Goal: Task Accomplishment & Management: Complete application form

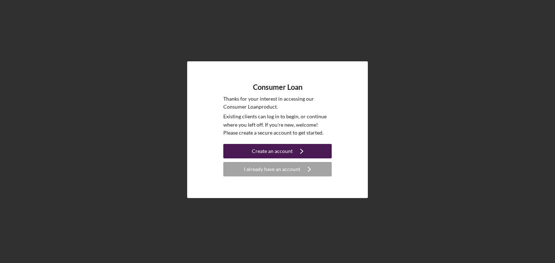
click at [279, 151] on div "Create an account" at bounding box center [272, 151] width 41 height 14
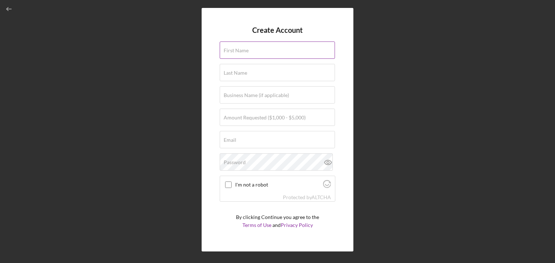
click at [260, 51] on input "First Name" at bounding box center [277, 50] width 115 height 17
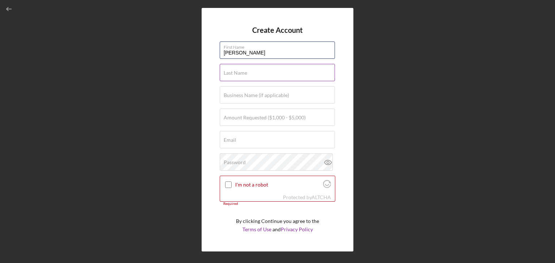
type input "Jacqueline"
click at [248, 74] on input "Last Name" at bounding box center [277, 72] width 115 height 17
type input "Pelky"
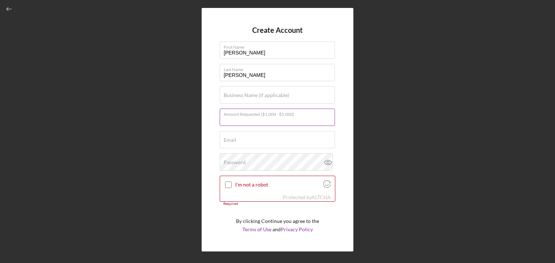
click at [249, 112] on div "Amount Requested ($1,000 - $5,000)" at bounding box center [278, 118] width 116 height 18
click at [259, 142] on input "Email" at bounding box center [277, 139] width 115 height 17
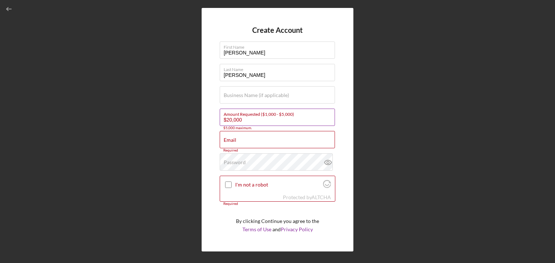
click at [262, 121] on input "$20,000" at bounding box center [277, 117] width 115 height 17
type input "$2"
type input "$5,000"
click at [253, 140] on input "Email" at bounding box center [277, 139] width 115 height 17
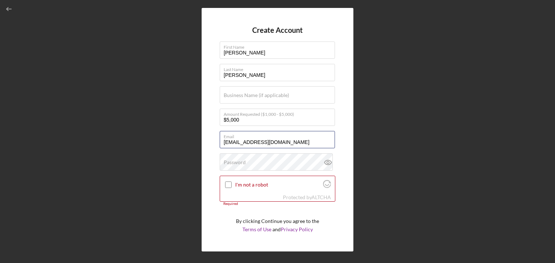
type input "jacquep3@gmail.com"
click at [327, 161] on icon at bounding box center [328, 163] width 18 height 18
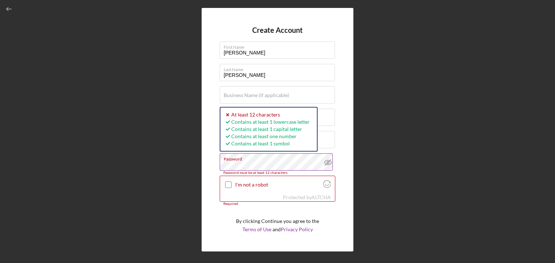
click at [328, 162] on icon at bounding box center [327, 162] width 7 height 5
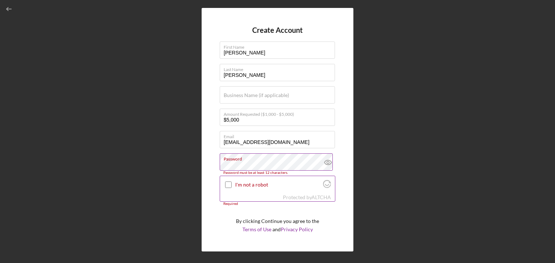
click at [229, 184] on input "I'm not a robot" at bounding box center [228, 185] width 7 height 7
click at [256, 159] on label "Password" at bounding box center [279, 158] width 111 height 8
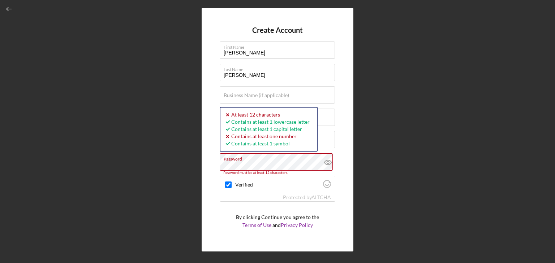
click at [327, 164] on icon at bounding box center [328, 163] width 2 height 2
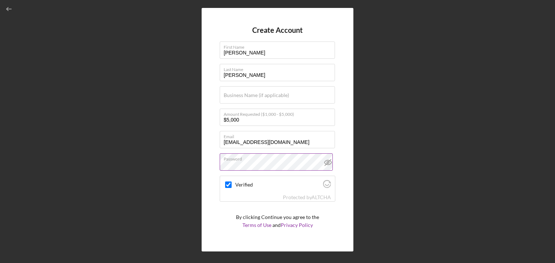
click at [286, 216] on p "By clicking Continue you agree to the Terms of Use and Privacy Policy" at bounding box center [277, 222] width 83 height 16
click at [330, 163] on icon at bounding box center [328, 163] width 18 height 18
click at [323, 183] on icon "Visit Altcha.org" at bounding box center [327, 184] width 8 height 8
click at [274, 183] on label "Verified" at bounding box center [278, 185] width 86 height 6
click at [232, 183] on input "Verified" at bounding box center [228, 185] width 7 height 7
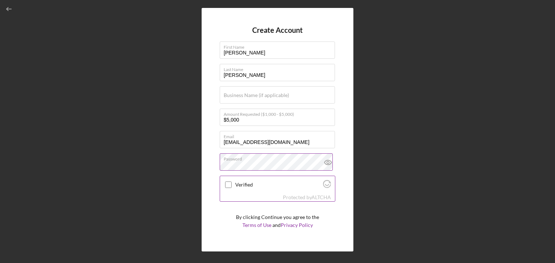
checkbox input "true"
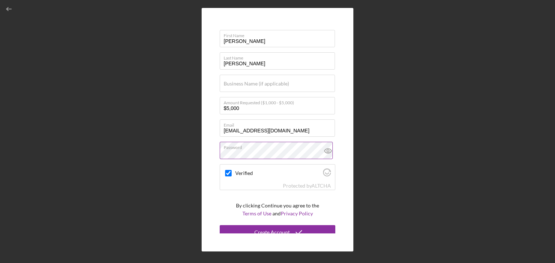
scroll to position [17, 0]
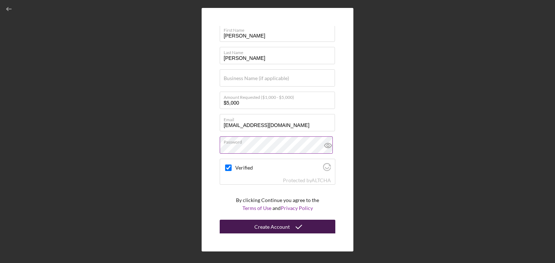
click at [282, 229] on div "Create Account" at bounding box center [271, 227] width 35 height 14
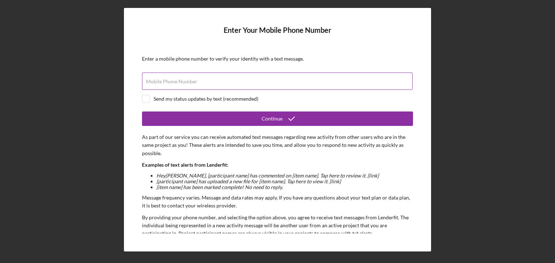
click at [200, 75] on div "Mobile Phone Number" at bounding box center [277, 82] width 271 height 18
type input "(920) 277-1143"
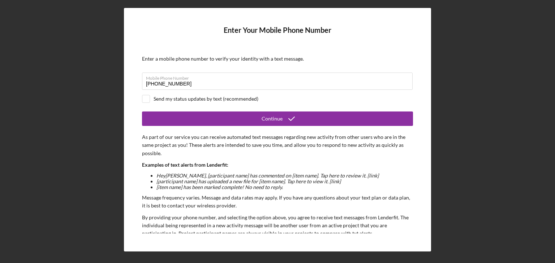
drag, startPoint x: 149, startPoint y: 98, endPoint x: 160, endPoint y: 110, distance: 15.9
click at [149, 98] on input "checkbox" at bounding box center [145, 98] width 7 height 7
checkbox input "true"
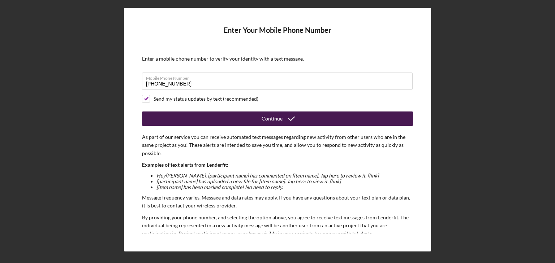
click at [228, 120] on button "Continue" at bounding box center [277, 119] width 271 height 14
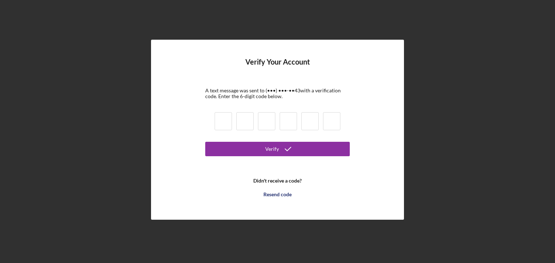
click at [221, 124] on input at bounding box center [223, 121] width 17 height 18
type input "1"
type input "2"
type input "9"
type input "5"
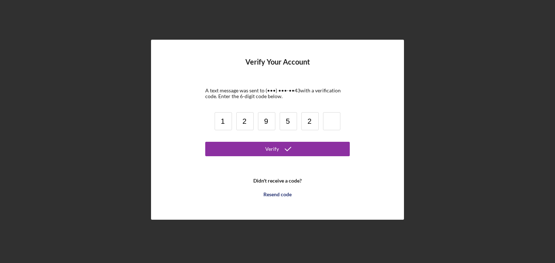
type input "2"
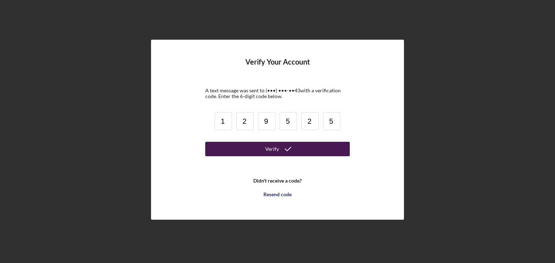
type input "5"
click at [272, 148] on div "Verify" at bounding box center [272, 149] width 14 height 14
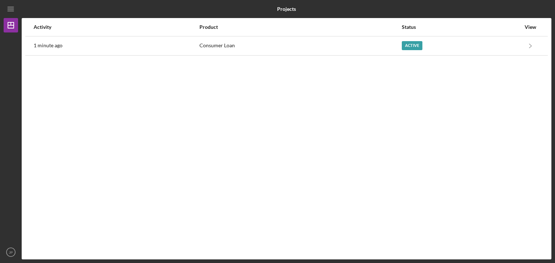
click at [531, 27] on div "View" at bounding box center [530, 27] width 18 height 6
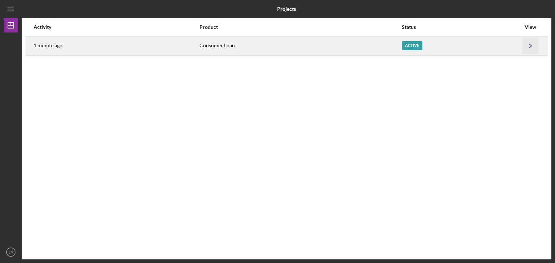
click at [531, 44] on icon "Icon/Navigate" at bounding box center [530, 46] width 16 height 16
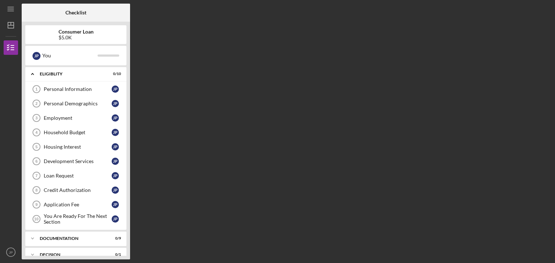
click at [353, 115] on div "Checklist Consumer Loan $5.0K J P You Icon/Expander Eligiblity 0 / 10 Personal …" at bounding box center [287, 132] width 530 height 256
click at [15, 30] on icon "Icon/Dashboard" at bounding box center [11, 25] width 18 height 18
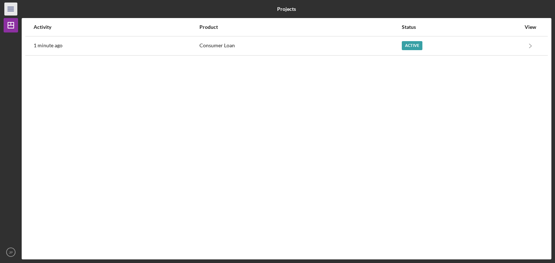
click at [13, 14] on icon "Icon/Menu" at bounding box center [11, 9] width 16 height 16
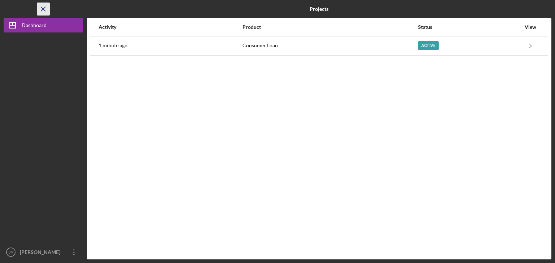
click at [46, 11] on icon "Icon/Menu Close" at bounding box center [43, 9] width 16 height 16
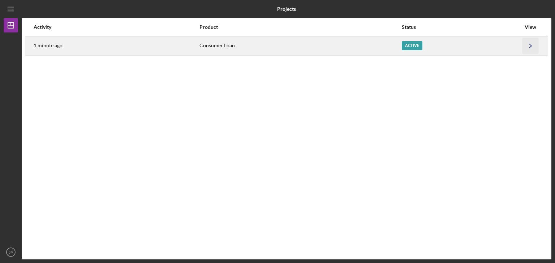
click at [529, 46] on icon "Icon/Navigate" at bounding box center [530, 46] width 16 height 16
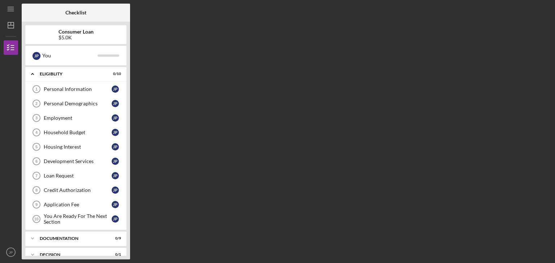
click at [94, 34] on div "Consumer Loan $5.0K" at bounding box center [75, 35] width 101 height 12
click at [13, 8] on icon "Icon/Menu" at bounding box center [11, 9] width 16 height 16
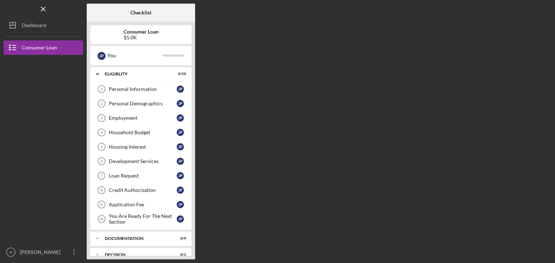
click at [46, 8] on icon "Icon/Menu Close" at bounding box center [43, 9] width 16 height 16
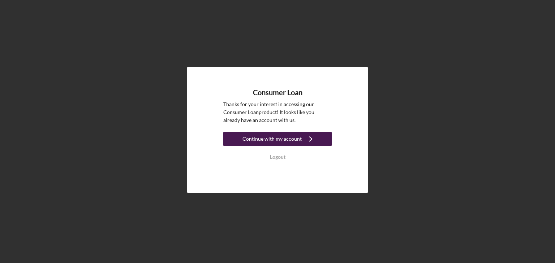
click at [287, 140] on div "Continue with my account" at bounding box center [271, 139] width 59 height 14
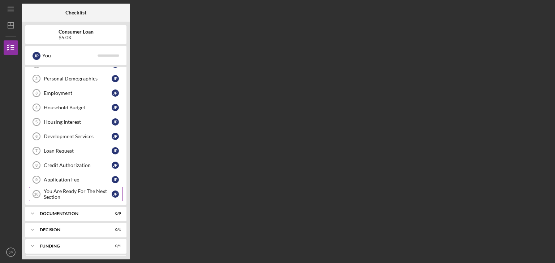
scroll to position [41, 0]
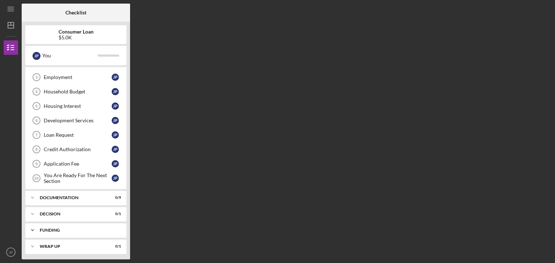
click at [35, 228] on icon "Icon/Expander" at bounding box center [32, 230] width 14 height 14
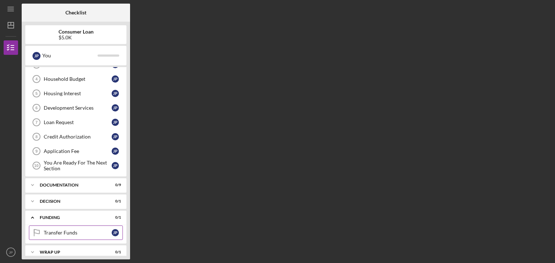
scroll to position [59, 0]
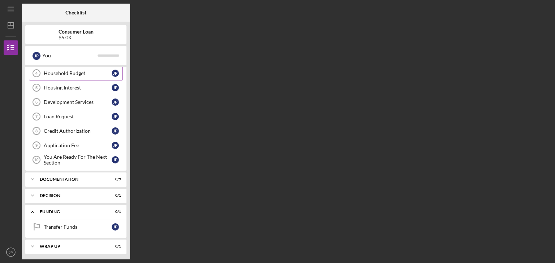
click at [77, 73] on div "Household Budget" at bounding box center [78, 73] width 68 height 6
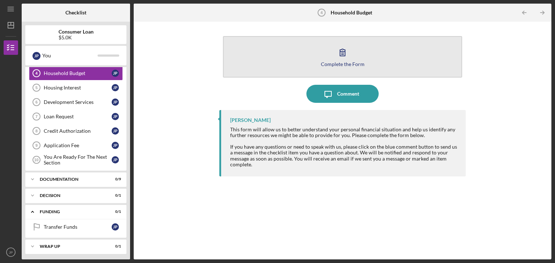
click at [345, 55] on icon "button" at bounding box center [342, 52] width 5 height 7
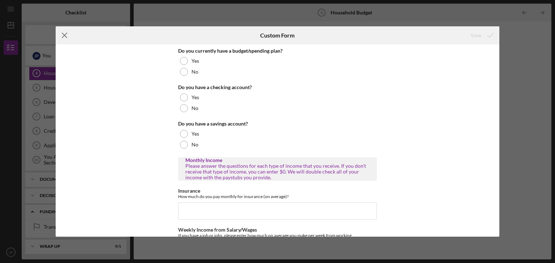
click at [64, 34] on icon "Icon/Menu Close" at bounding box center [65, 35] width 18 height 18
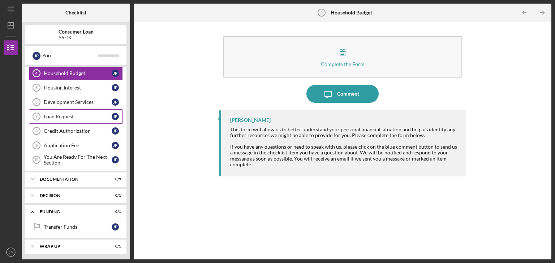
click at [68, 117] on div "Loan Request" at bounding box center [78, 117] width 68 height 6
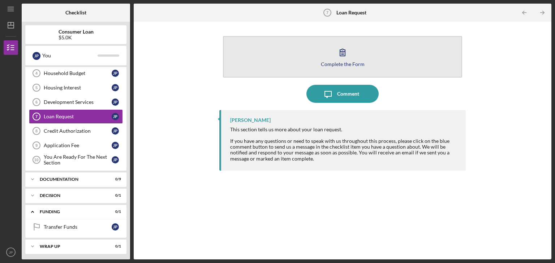
click at [354, 64] on div "Complete the Form" at bounding box center [343, 63] width 44 height 5
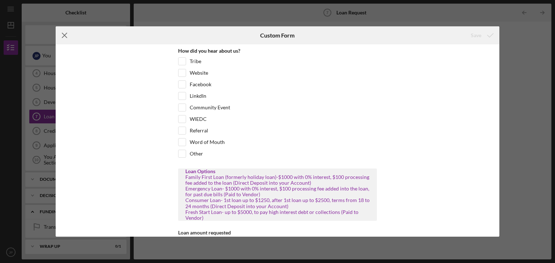
click at [66, 36] on icon "Icon/Menu Close" at bounding box center [65, 35] width 18 height 18
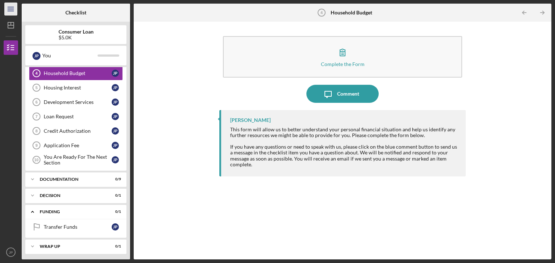
click at [11, 5] on icon "Icon/Menu" at bounding box center [11, 9] width 16 height 16
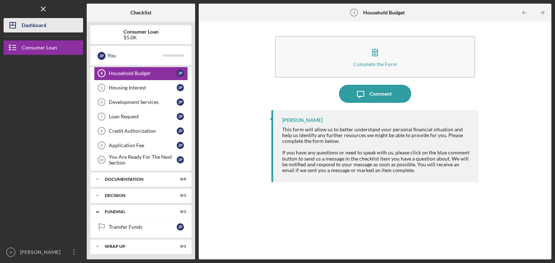
click at [10, 22] on icon "Icon/Dashboard" at bounding box center [13, 25] width 18 height 18
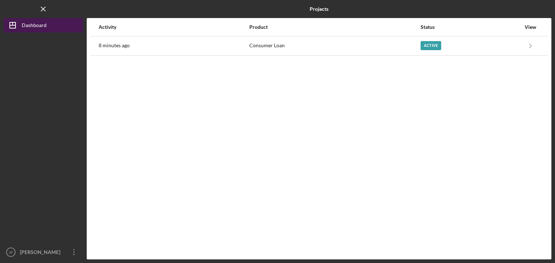
click at [10, 28] on polygon "button" at bounding box center [13, 25] width 6 height 6
click at [44, 8] on line "button" at bounding box center [43, 9] width 4 height 4
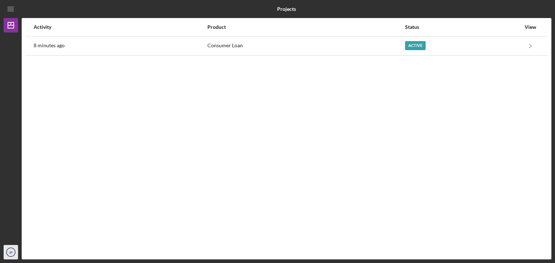
click at [8, 252] on icon "JP" at bounding box center [11, 253] width 14 height 18
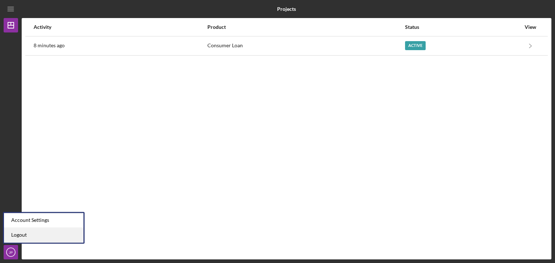
click at [18, 237] on link "Logout" at bounding box center [43, 235] width 79 height 15
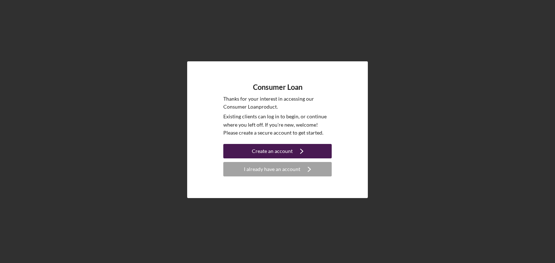
click at [285, 154] on div "Create an account" at bounding box center [272, 151] width 41 height 14
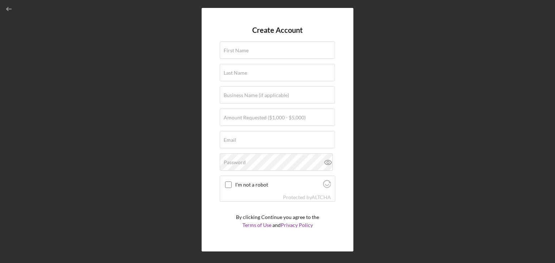
click at [12, 10] on icon "button" at bounding box center [9, 9] width 16 height 16
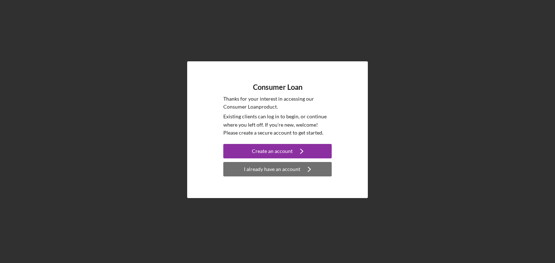
click at [290, 168] on div "I already have an account" at bounding box center [272, 169] width 56 height 14
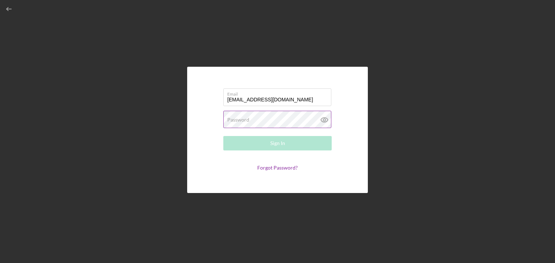
type input "[EMAIL_ADDRESS][DOMAIN_NAME]"
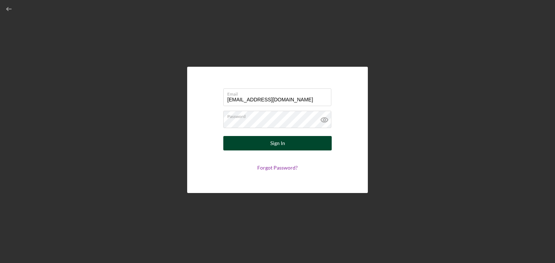
click at [243, 144] on button "Sign In" at bounding box center [277, 143] width 108 height 14
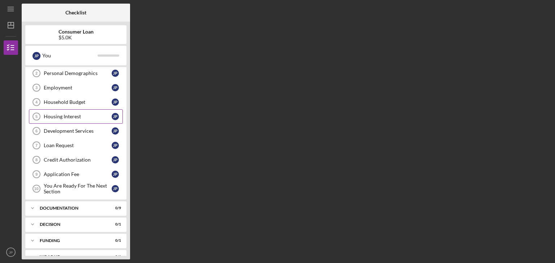
scroll to position [41, 0]
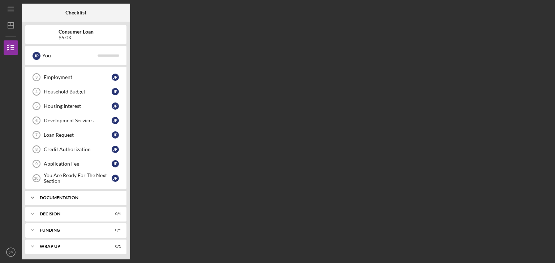
click at [67, 197] on div "Documentation" at bounding box center [79, 198] width 78 height 4
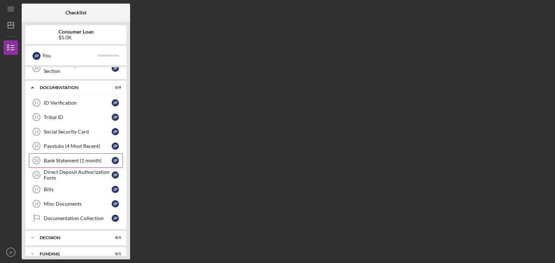
scroll to position [173, 0]
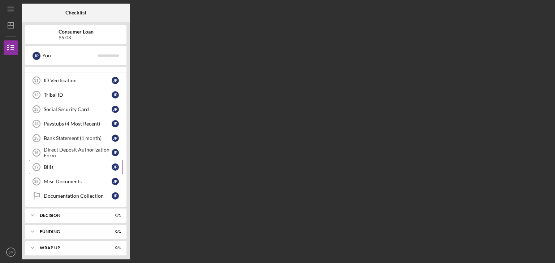
click at [51, 164] on div "Bills" at bounding box center [78, 167] width 68 height 6
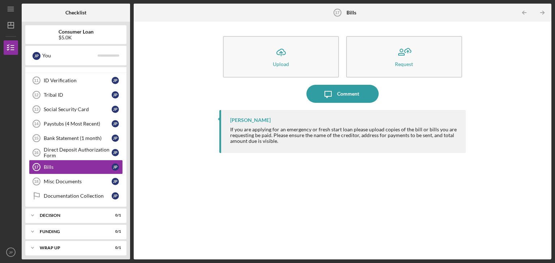
click at [135, 151] on div "Icon/Upload Upload Request Icon/Message Comment Stephanie Clark If you are appl…" at bounding box center [343, 141] width 418 height 238
click at [186, 187] on div "Icon/Upload Upload Request Icon/Message Comment Stephanie Clark If you are appl…" at bounding box center [342, 140] width 410 height 231
click at [49, 214] on div "Decision" at bounding box center [79, 216] width 78 height 4
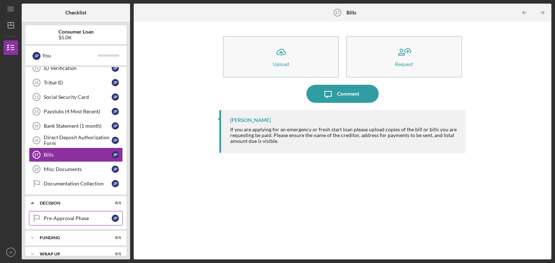
scroll to position [192, 0]
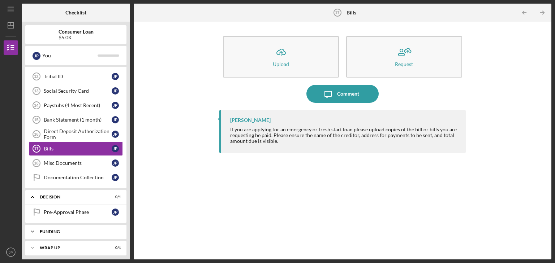
click at [52, 230] on div "Funding" at bounding box center [79, 232] width 78 height 4
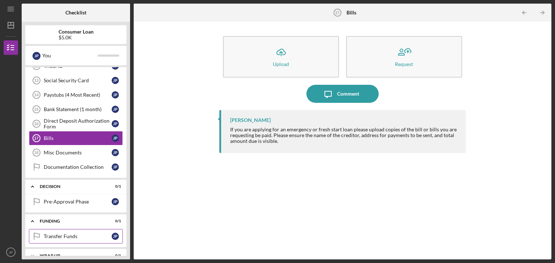
scroll to position [210, 0]
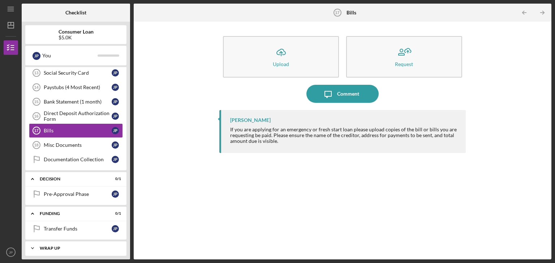
click at [59, 247] on div "Icon/Expander Wrap up 0 / 1" at bounding box center [75, 248] width 101 height 14
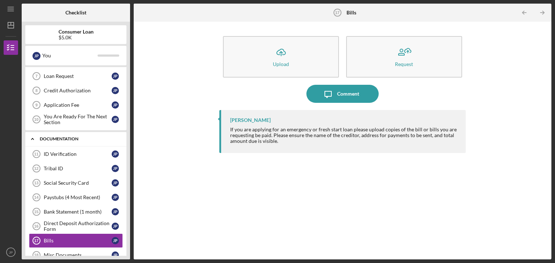
scroll to position [36, 0]
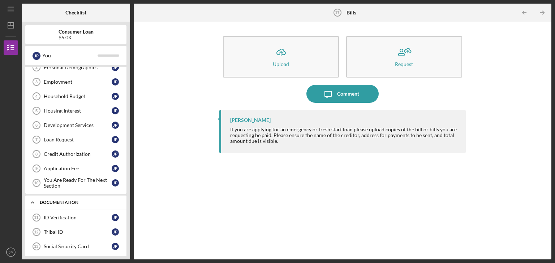
click at [31, 202] on icon "Icon/Expander" at bounding box center [32, 202] width 14 height 14
click at [33, 39] on polyline at bounding box center [32, 38] width 2 height 1
click at [33, 235] on icon "Icon/Expander" at bounding box center [32, 235] width 14 height 14
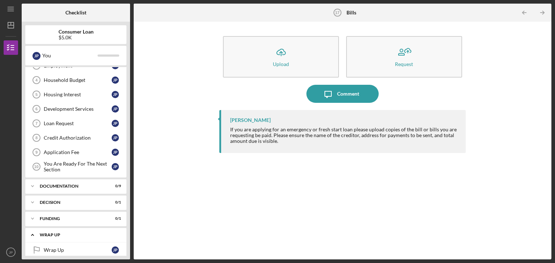
scroll to position [59, 0]
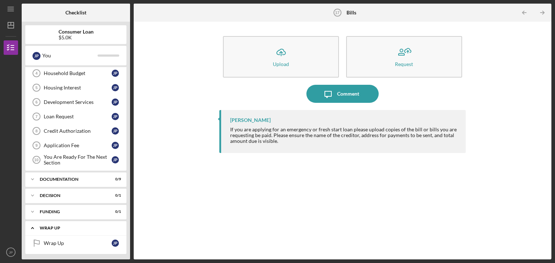
click at [31, 227] on icon "Icon/Expander" at bounding box center [32, 228] width 14 height 14
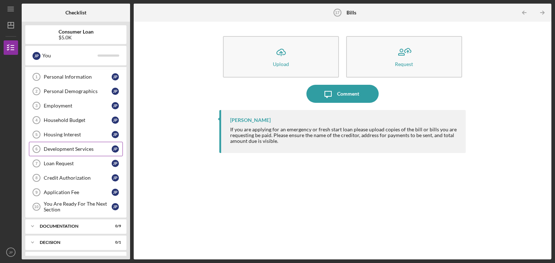
scroll to position [0, 0]
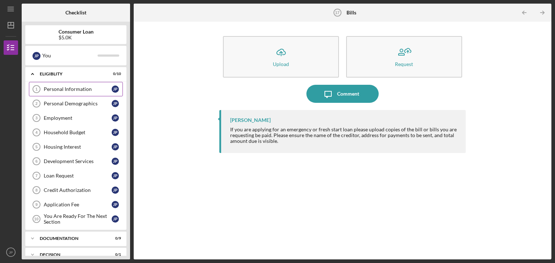
click at [86, 91] on div "Personal Information" at bounding box center [78, 89] width 68 height 6
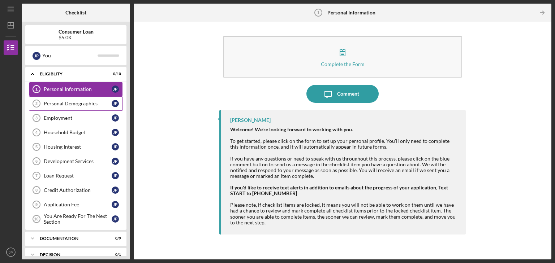
click at [78, 103] on div "Personal Demographics" at bounding box center [78, 104] width 68 height 6
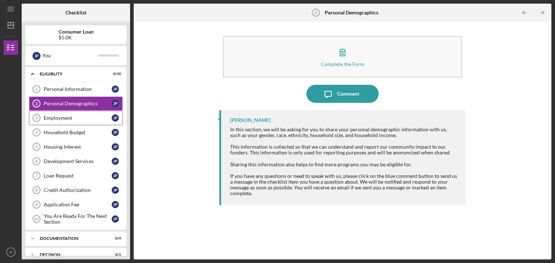
click at [68, 118] on div "Employment" at bounding box center [78, 118] width 68 height 6
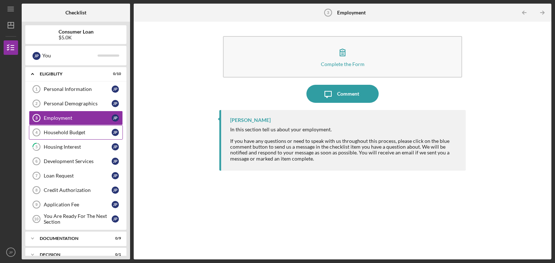
click at [65, 133] on div "Household Budget" at bounding box center [78, 133] width 68 height 6
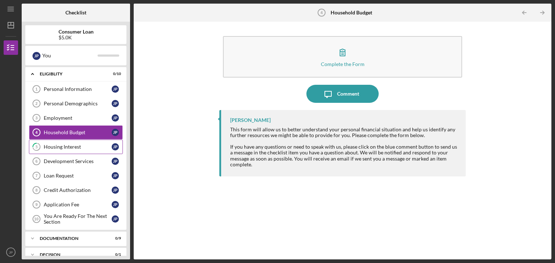
click at [65, 144] on div "Housing Interest" at bounding box center [78, 147] width 68 height 6
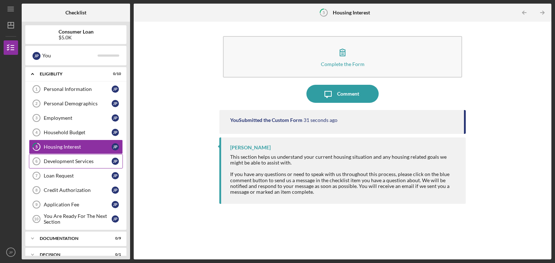
click at [64, 162] on div "Development Services" at bounding box center [78, 162] width 68 height 6
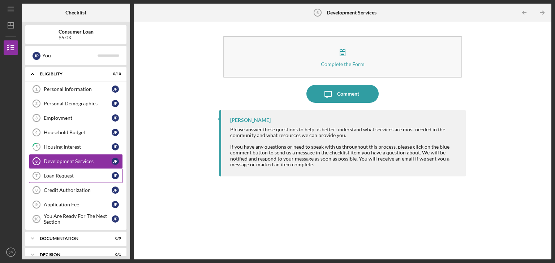
click at [64, 172] on link "Loan Request 7 Loan Request J P" at bounding box center [76, 176] width 94 height 14
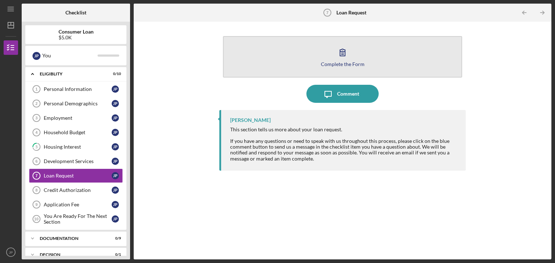
click at [348, 53] on icon "button" at bounding box center [342, 52] width 18 height 18
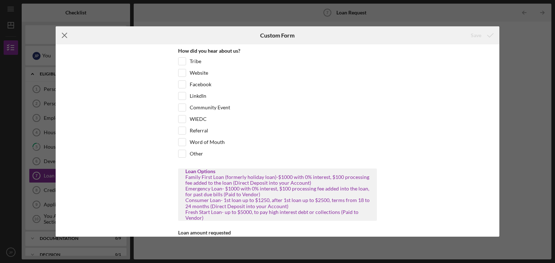
click at [66, 36] on icon "Icon/Menu Close" at bounding box center [65, 35] width 18 height 18
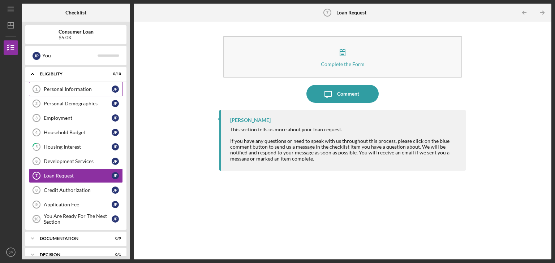
click at [53, 92] on link "Personal Information 1 Personal Information J P" at bounding box center [76, 89] width 94 height 14
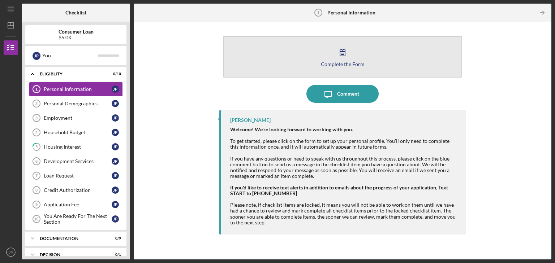
click at [343, 53] on icon "button" at bounding box center [342, 52] width 18 height 18
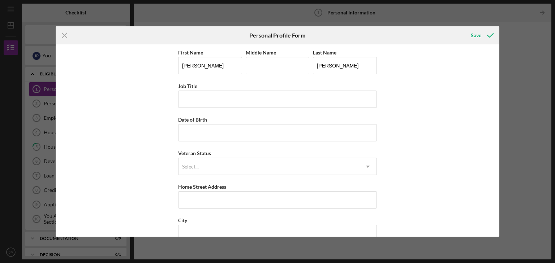
click at [527, 51] on div "Icon/Menu Close Personal Profile Form Save First Name Jacqueline Middle Name La…" at bounding box center [277, 131] width 555 height 263
click at [64, 36] on icon "Icon/Menu Close" at bounding box center [65, 35] width 18 height 18
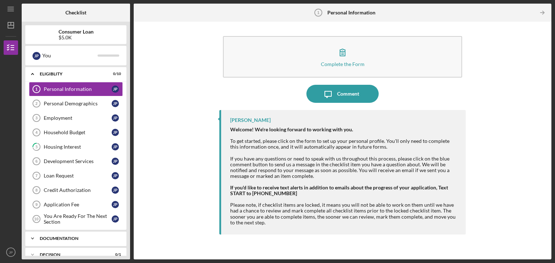
click at [49, 238] on div "Documentation" at bounding box center [79, 239] width 78 height 4
click at [35, 75] on icon "Icon/Expander" at bounding box center [32, 74] width 14 height 14
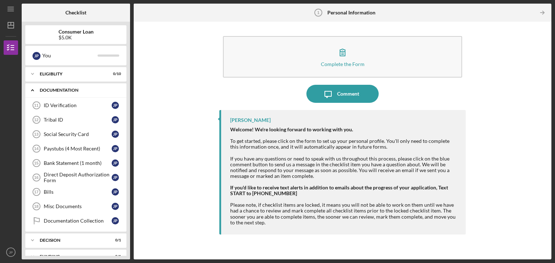
click at [34, 91] on icon "Icon/Expander" at bounding box center [32, 90] width 14 height 14
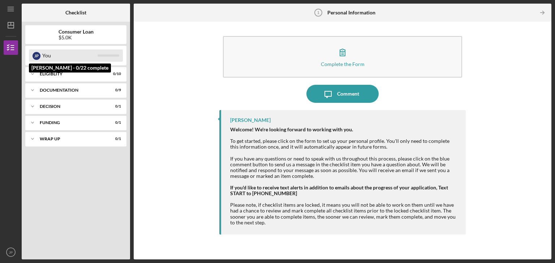
click at [43, 52] on div "You" at bounding box center [69, 55] width 55 height 12
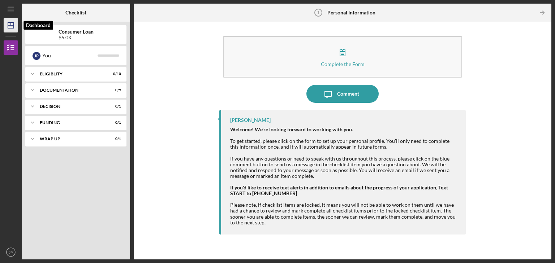
click at [14, 26] on icon "Icon/Dashboard" at bounding box center [11, 25] width 18 height 18
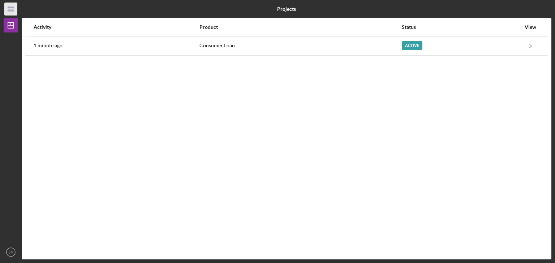
click at [11, 9] on icon "Icon/Menu" at bounding box center [11, 9] width 16 height 16
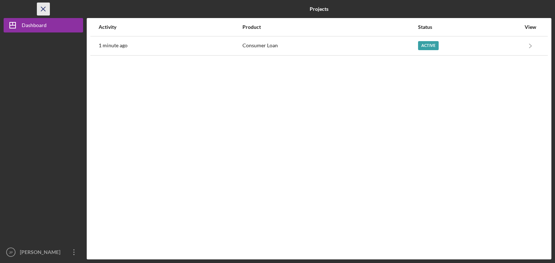
click at [43, 7] on icon "Icon/Menu Close" at bounding box center [43, 9] width 16 height 16
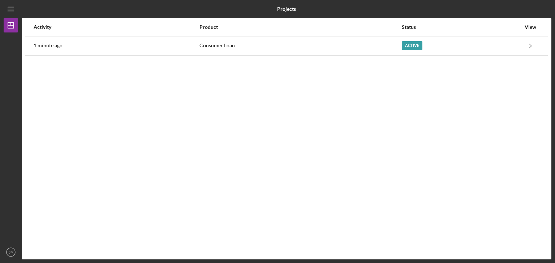
click at [350, 169] on div "Activity Product Status View 1 minute ago Consumer Loan Active Icon/Navigate Co…" at bounding box center [287, 139] width 530 height 242
click at [13, 9] on icon "Icon/Menu" at bounding box center [11, 9] width 16 height 16
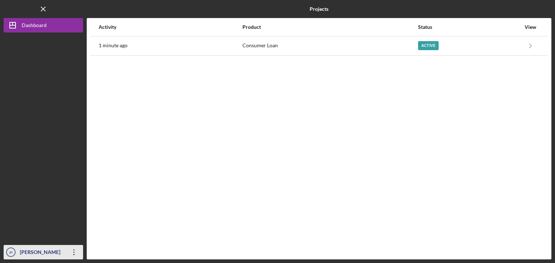
click at [28, 250] on div "[PERSON_NAME]" at bounding box center [41, 253] width 47 height 16
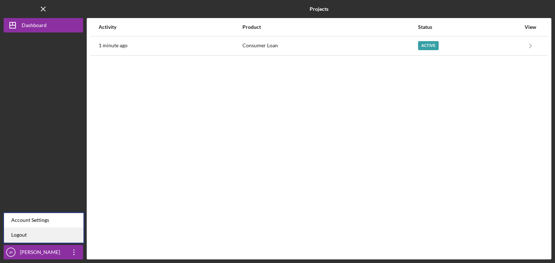
click at [28, 238] on link "Logout" at bounding box center [43, 235] width 79 height 15
